Goal: Information Seeking & Learning: Learn about a topic

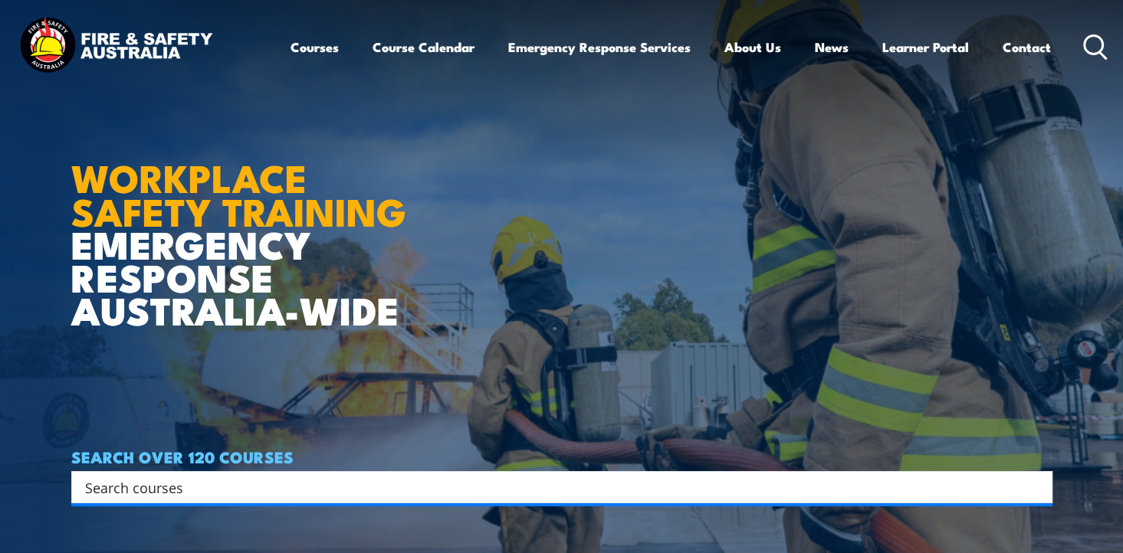
click at [149, 490] on input "Search input" at bounding box center [551, 487] width 933 height 23
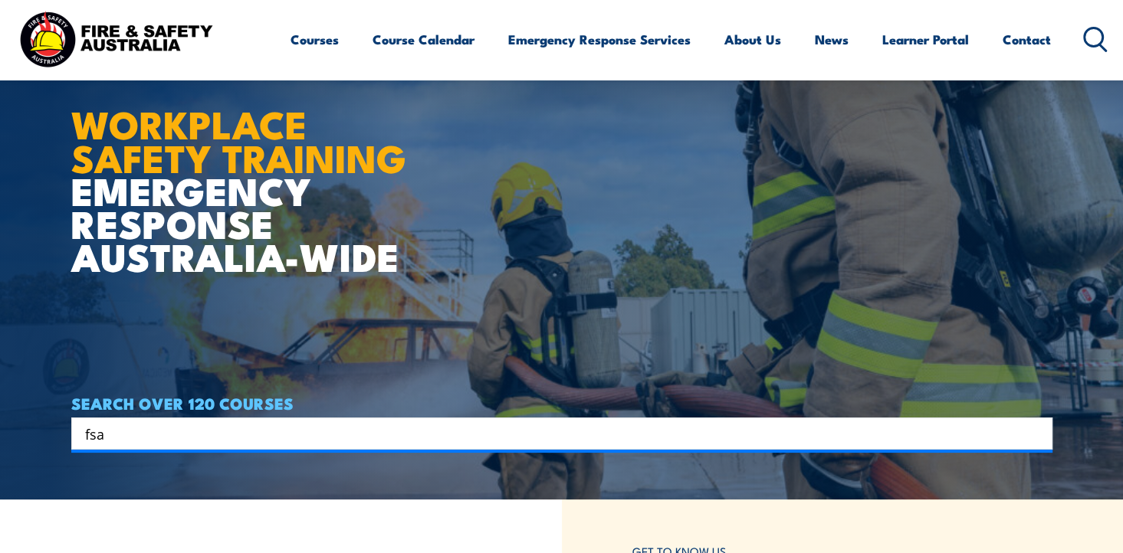
scroll to position [48, 0]
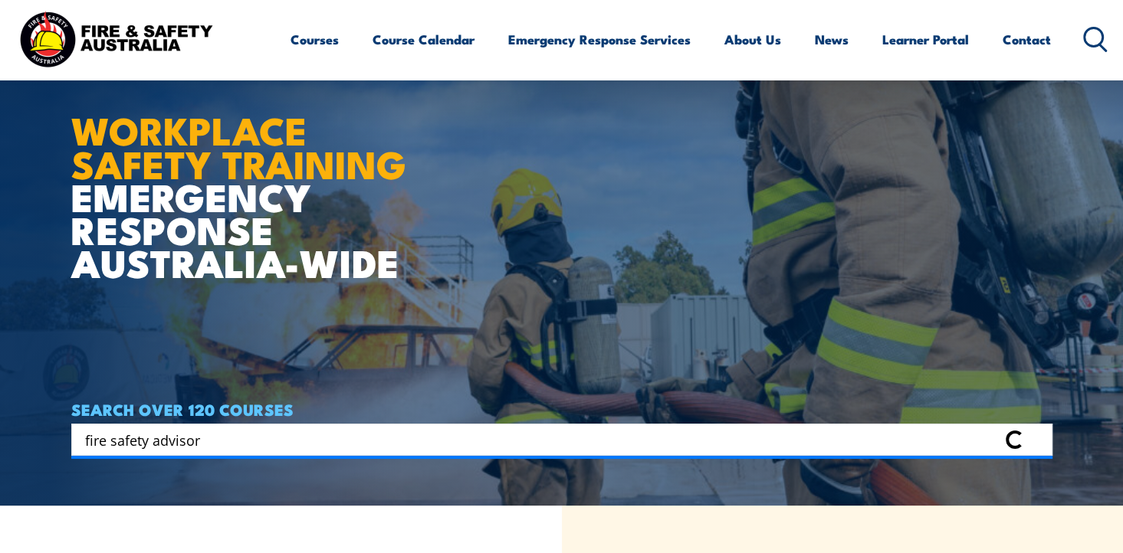
type input "fire safety advisor"
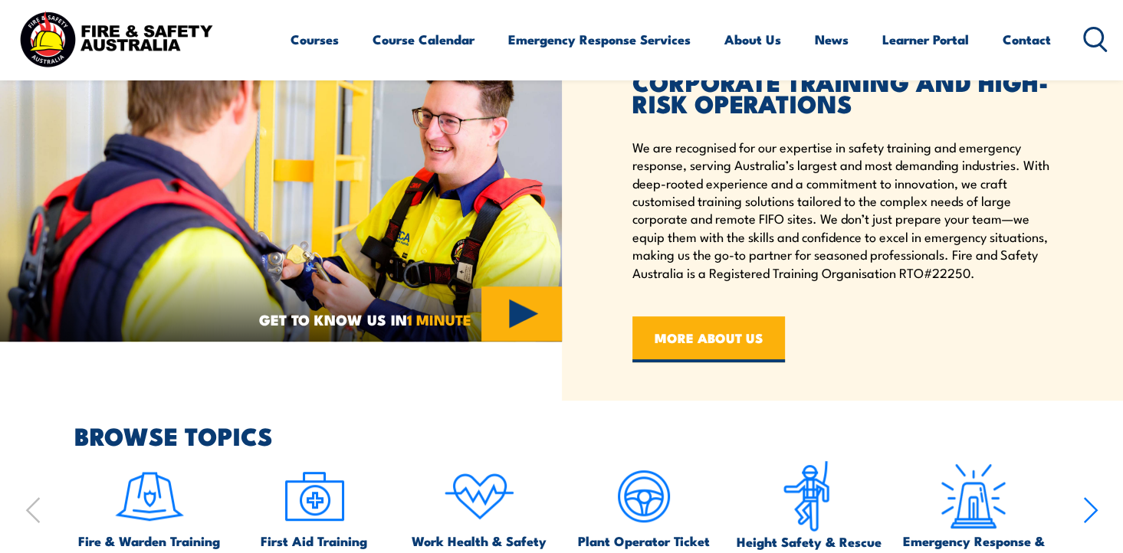
scroll to position [573, 0]
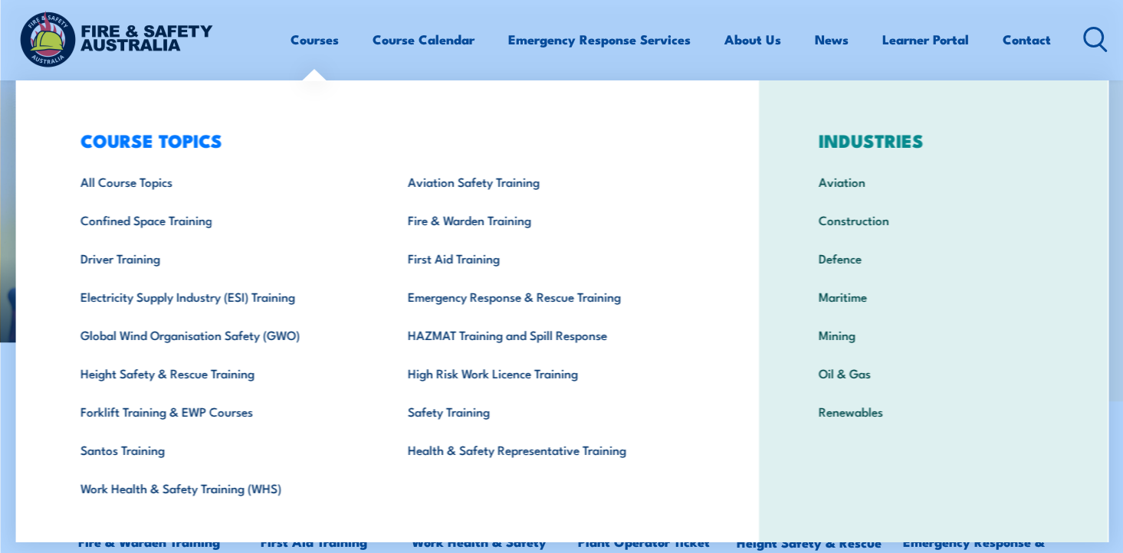
click at [310, 45] on link "Courses" at bounding box center [314, 39] width 48 height 41
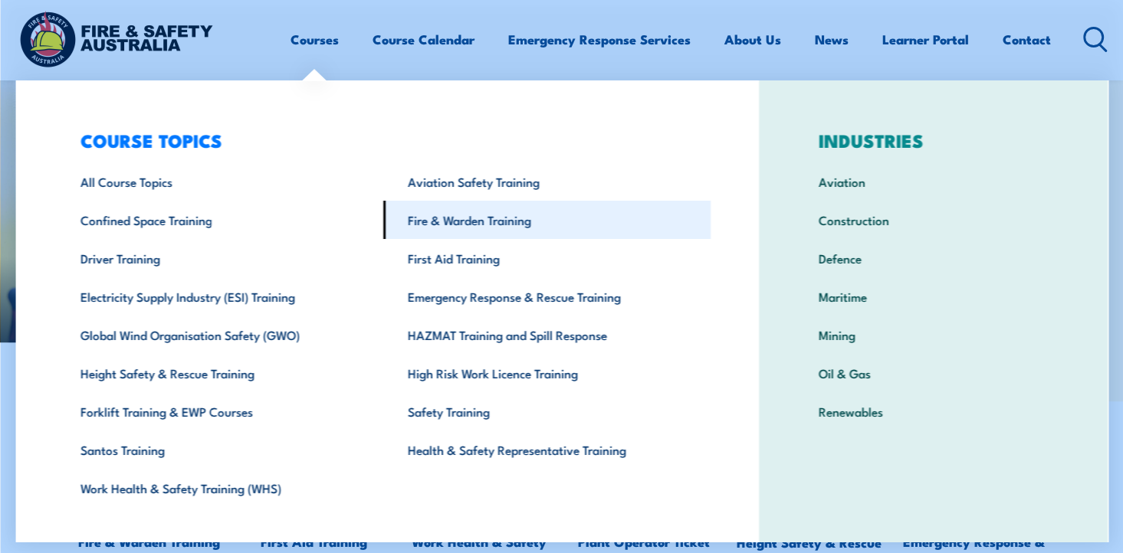
click at [450, 225] on link "Fire & Warden Training" at bounding box center [546, 220] width 327 height 38
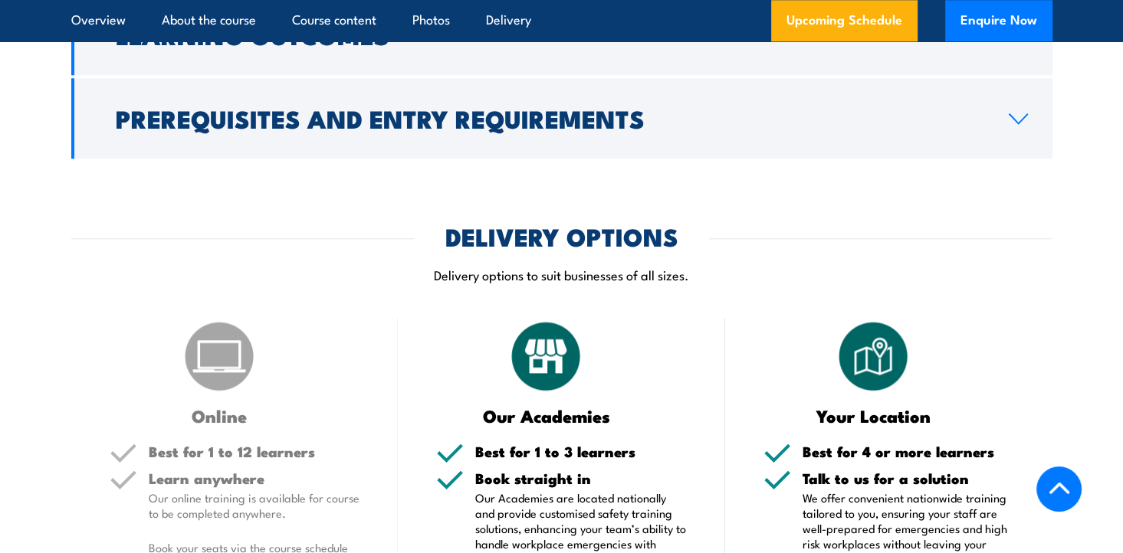
scroll to position [1815, 0]
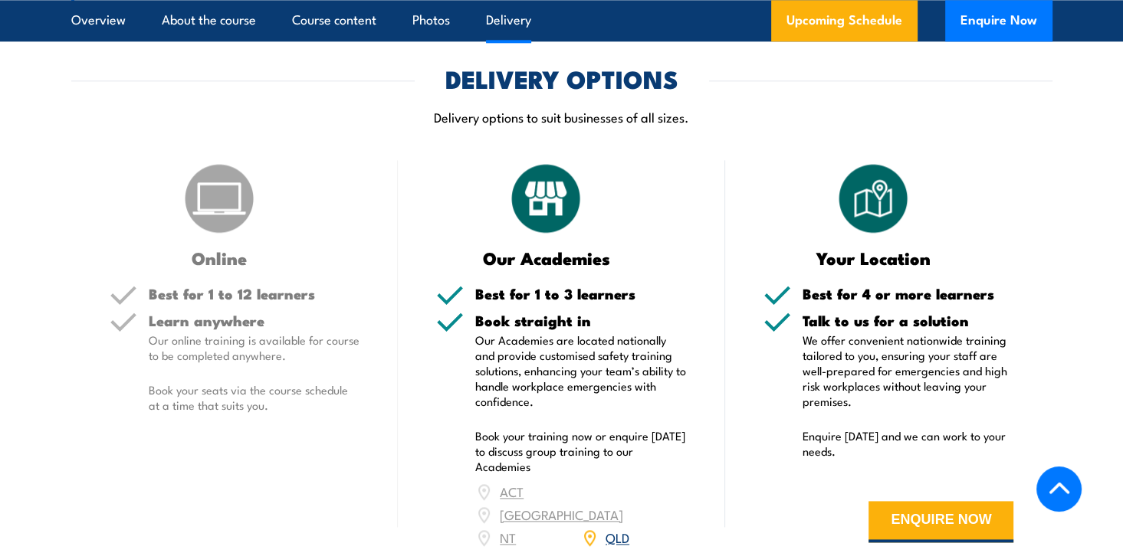
click at [389, 145] on article "DELIVERY OPTIONS Delivery options to suit businesses of all sizes. Online Best …" at bounding box center [561, 340] width 981 height 546
click at [392, 187] on div "Online Best for 1 to 12 learners Learn anywhere Our online training is availabl…" at bounding box center [234, 387] width 327 height 454
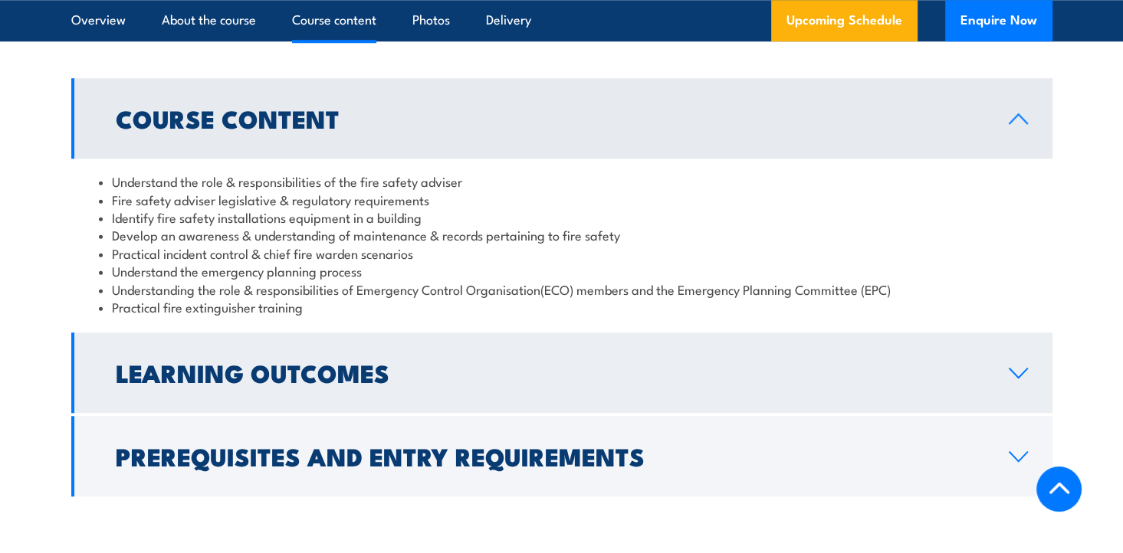
scroll to position [1318, 0]
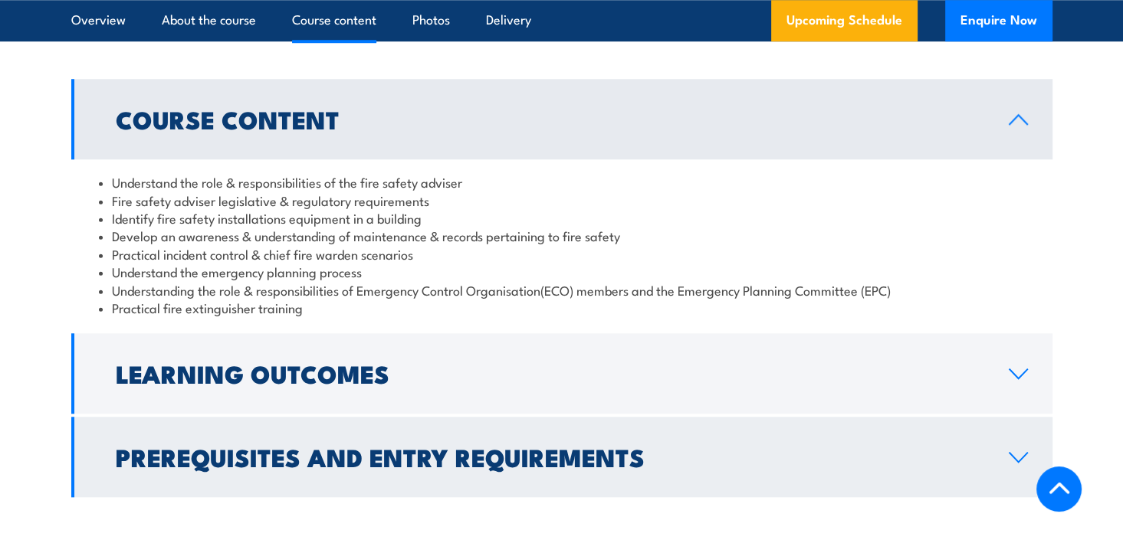
click at [1016, 456] on icon at bounding box center [1018, 457] width 21 height 12
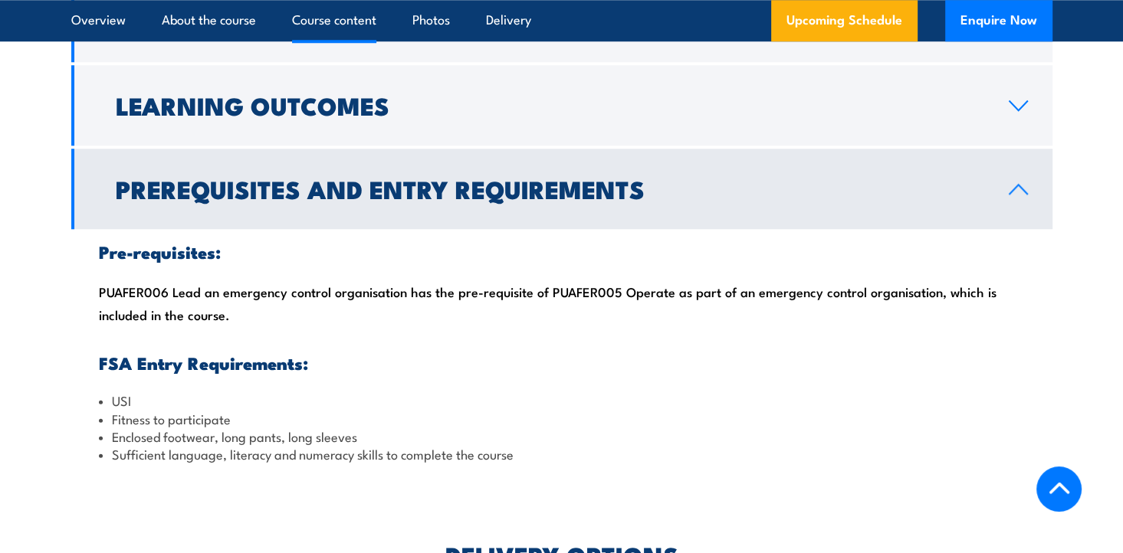
scroll to position [1415, 0]
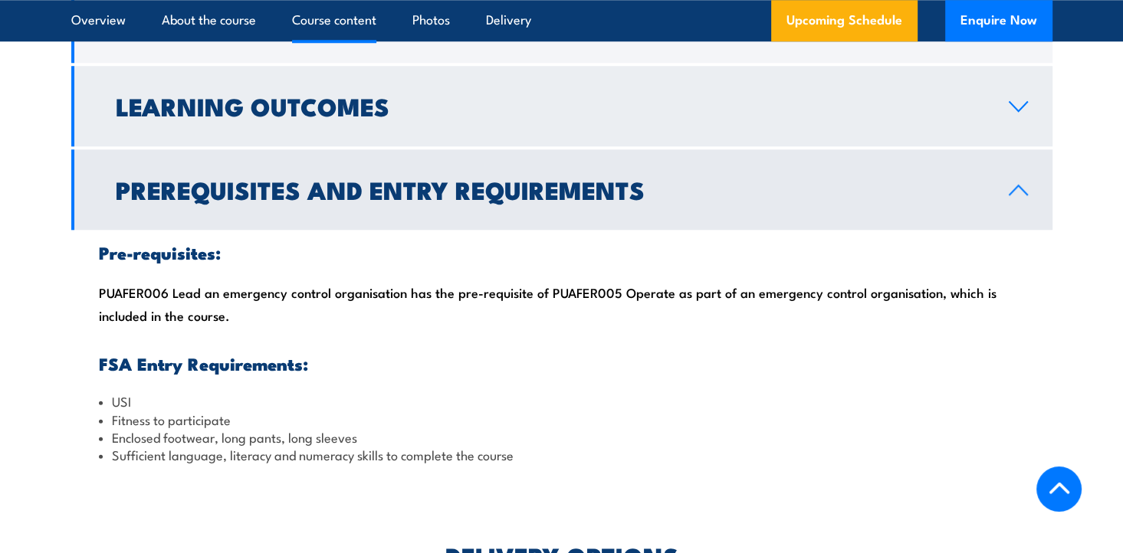
click at [1010, 107] on icon at bounding box center [1018, 106] width 21 height 12
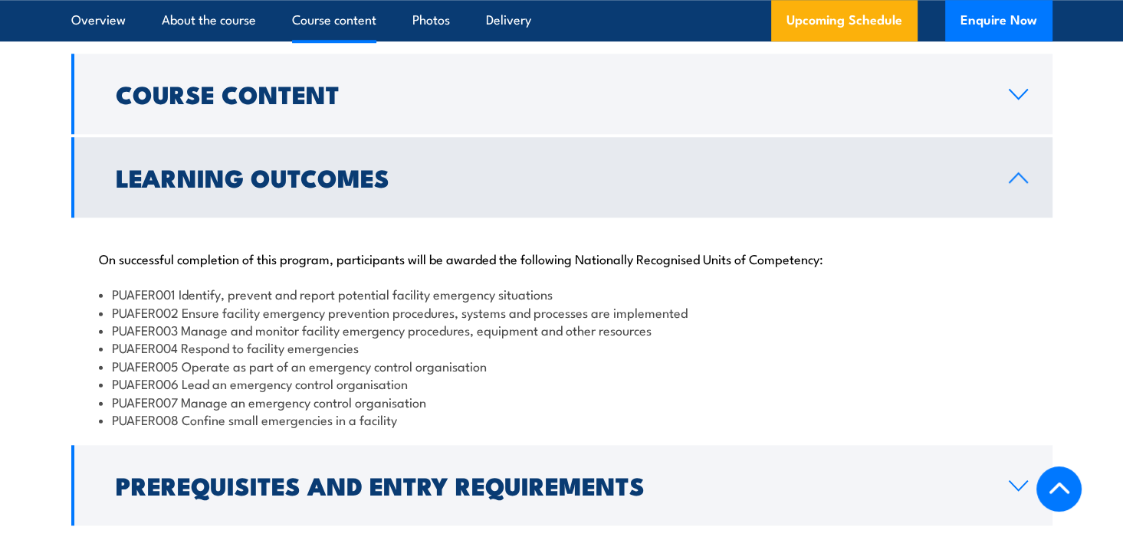
scroll to position [1341, 0]
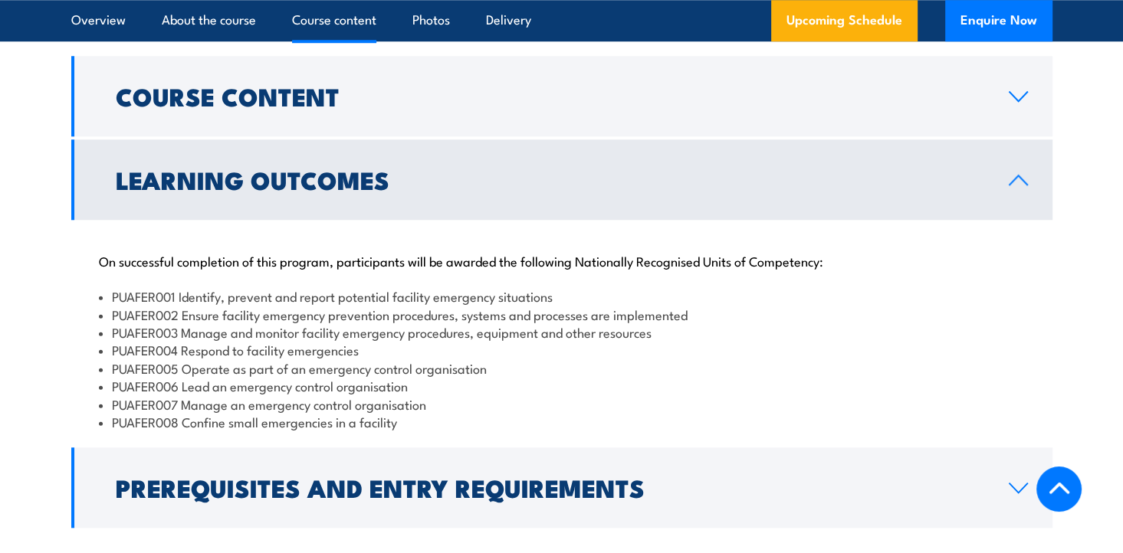
click at [349, 366] on li "PUAFER005 Operate as part of an emergency control organisation" at bounding box center [562, 368] width 926 height 18
